Goal: Task Accomplishment & Management: Use online tool/utility

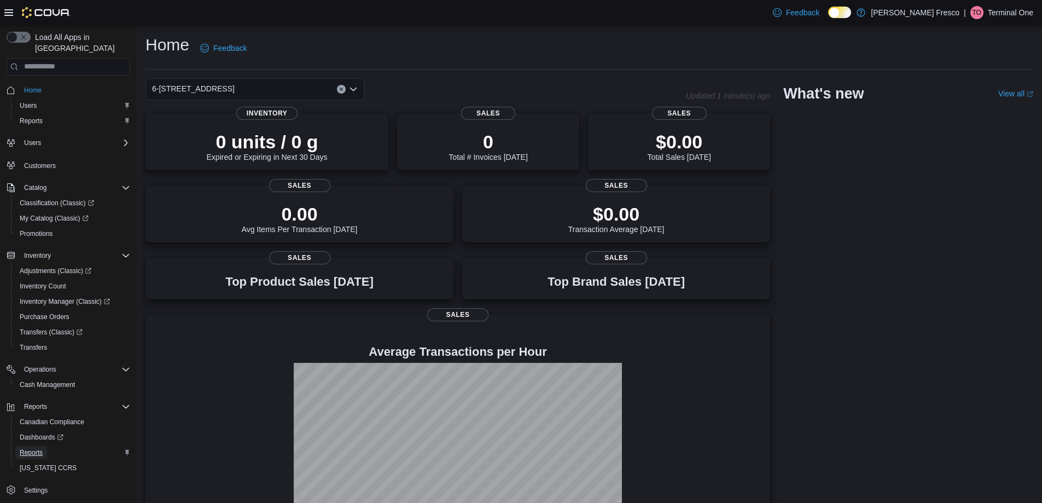
click at [32, 448] on span "Reports" at bounding box center [31, 452] width 23 height 9
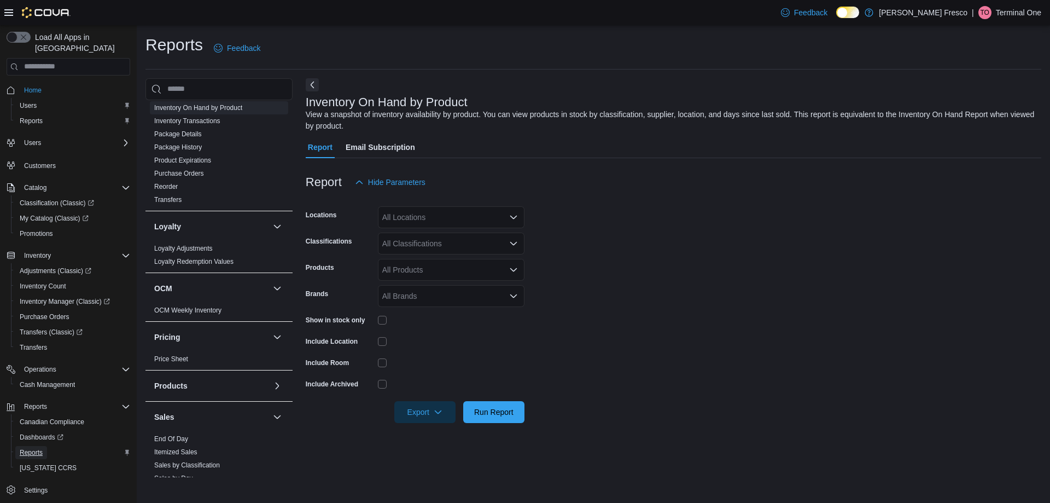
scroll to position [438, 0]
click at [174, 432] on link "End Of Day" at bounding box center [171, 432] width 34 height 8
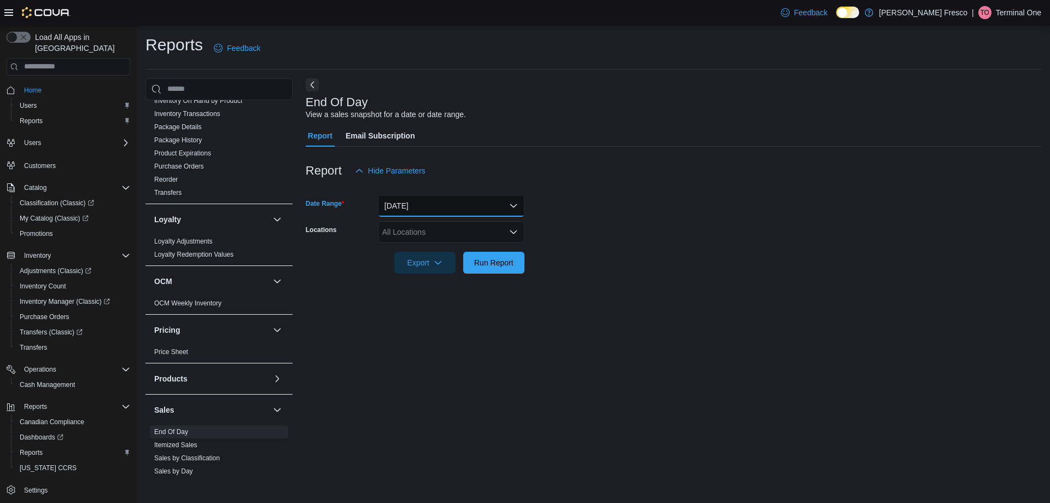
click at [441, 203] on button "[DATE]" at bounding box center [451, 206] width 147 height 22
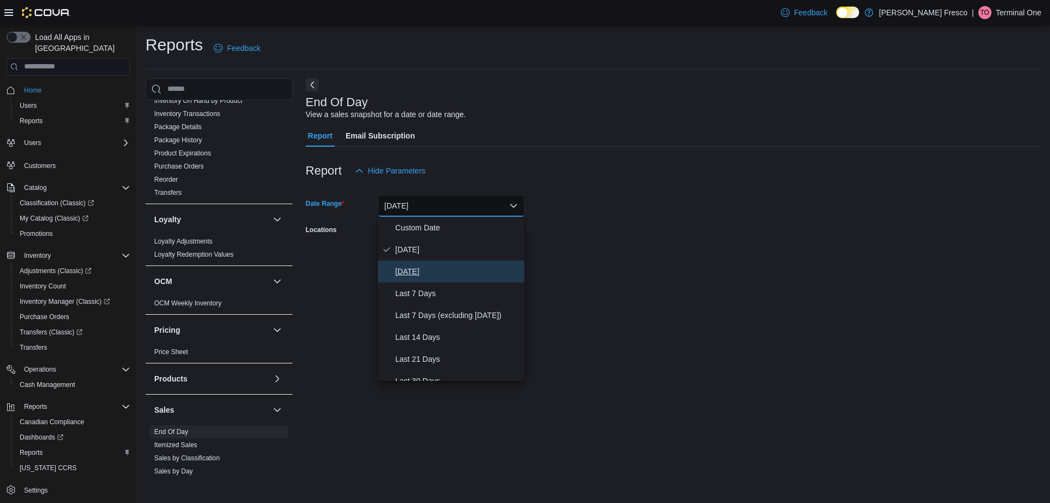
click at [417, 271] on span "[DATE]" at bounding box center [457, 271] width 125 height 13
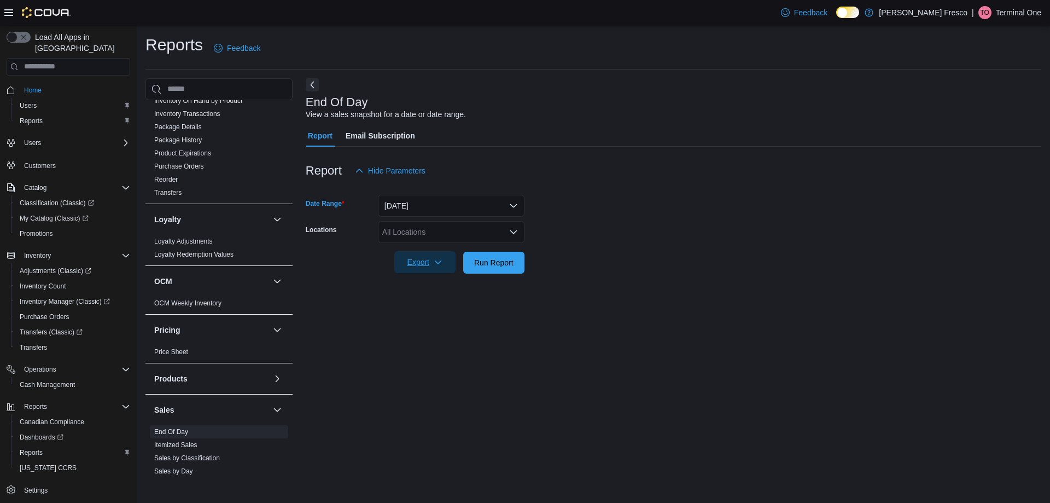
click at [435, 264] on icon "button" at bounding box center [438, 262] width 9 height 9
click at [433, 307] on span "Export to Pdf" at bounding box center [426, 306] width 49 height 9
